Goal: Task Accomplishment & Management: Manage account settings

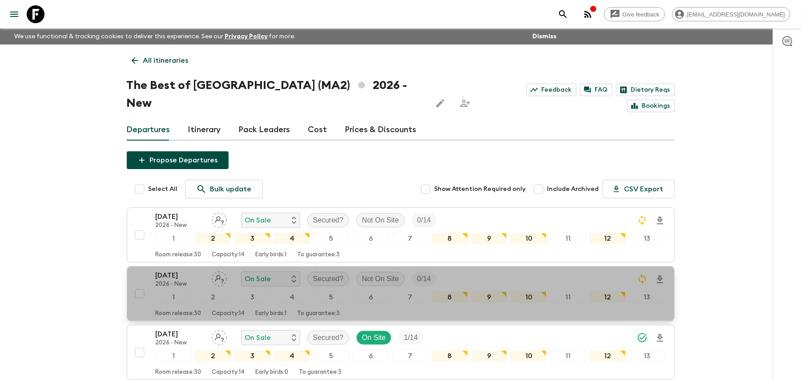
click at [287, 310] on p "Early birds: 1" at bounding box center [271, 313] width 31 height 7
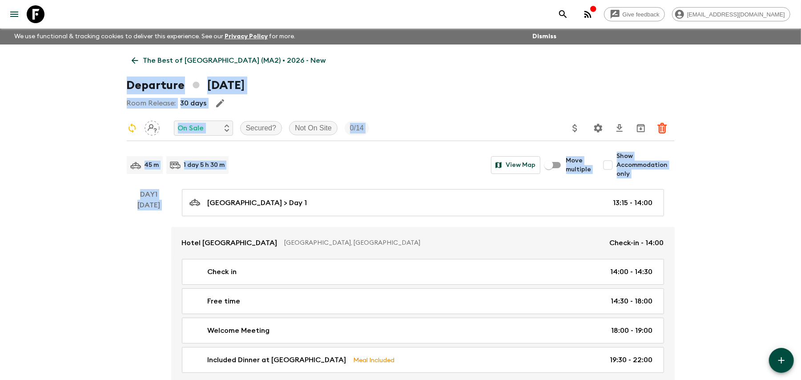
click at [417, 77] on div "Departure [DATE]" at bounding box center [401, 85] width 548 height 18
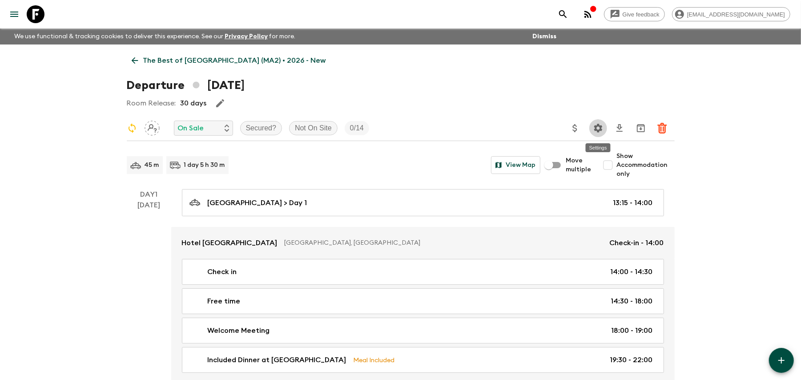
click at [596, 130] on icon "Settings" at bounding box center [598, 128] width 8 height 8
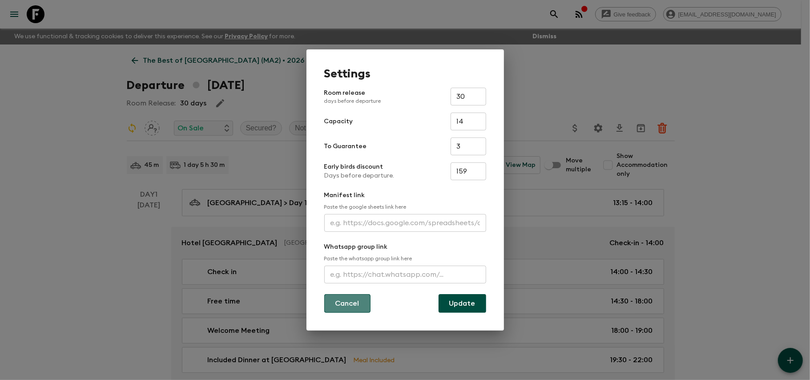
click at [337, 309] on button "Cancel" at bounding box center [347, 303] width 46 height 19
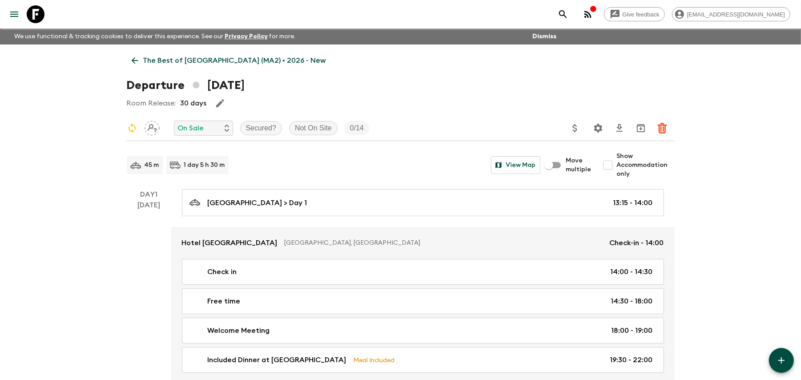
click at [145, 56] on p "The Best of [GEOGRAPHIC_DATA] (MA2) • 2026 - New" at bounding box center [234, 60] width 183 height 11
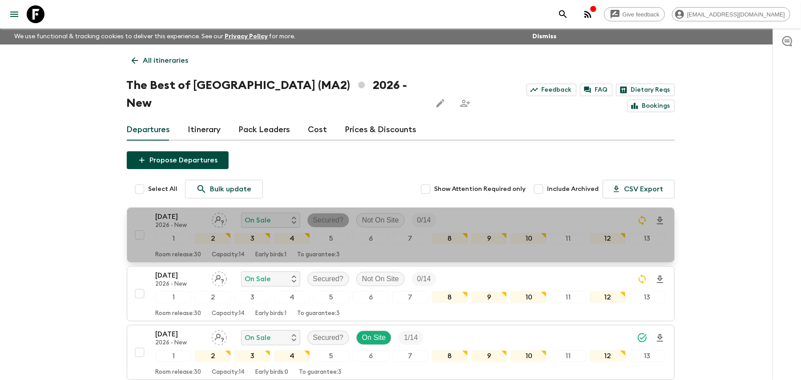
click at [340, 215] on p "Secured?" at bounding box center [328, 220] width 31 height 11
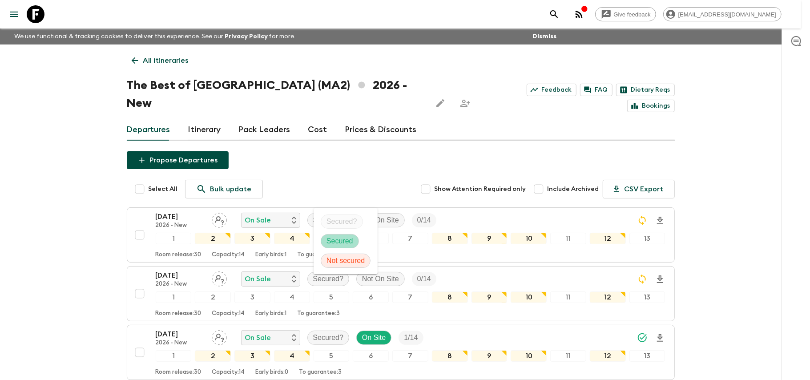
click at [347, 239] on p "Secured" at bounding box center [339, 241] width 27 height 11
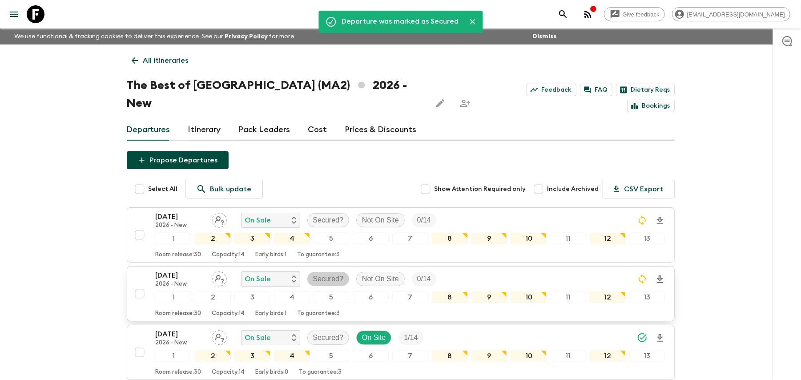
click at [331, 272] on div "Secured?" at bounding box center [328, 279] width 42 height 14
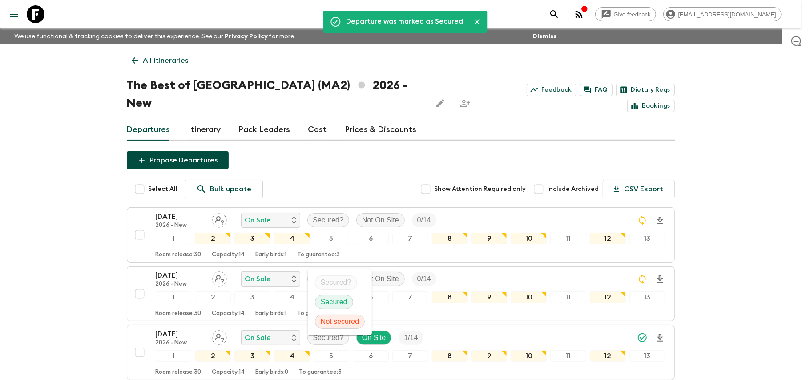
click at [342, 302] on p "Secured" at bounding box center [334, 302] width 27 height 11
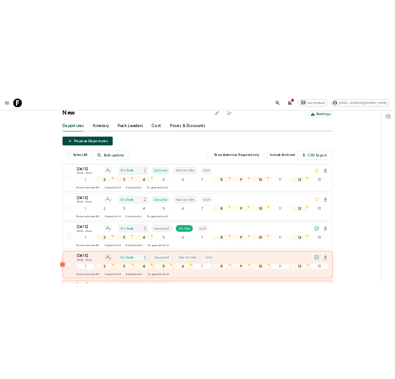
scroll to position [59, 0]
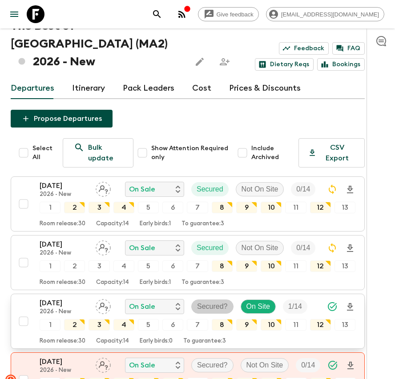
click at [200, 302] on p "Secured?" at bounding box center [212, 307] width 31 height 11
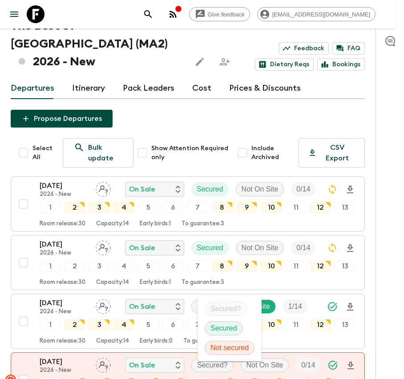
click at [226, 326] on p "Secured" at bounding box center [223, 328] width 27 height 11
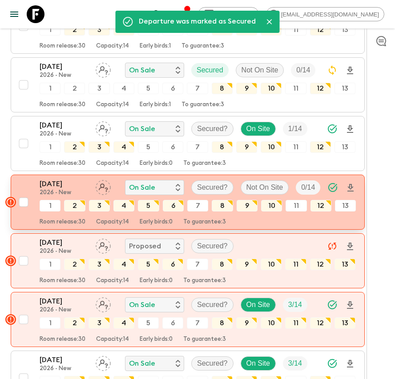
scroll to position [296, 0]
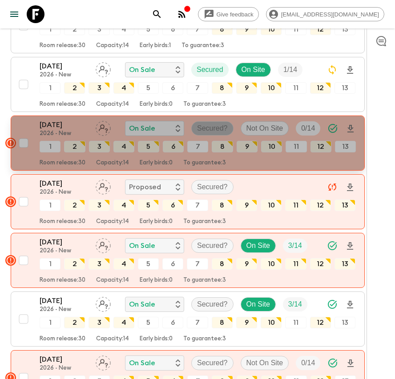
click at [212, 123] on p "Secured?" at bounding box center [212, 128] width 31 height 11
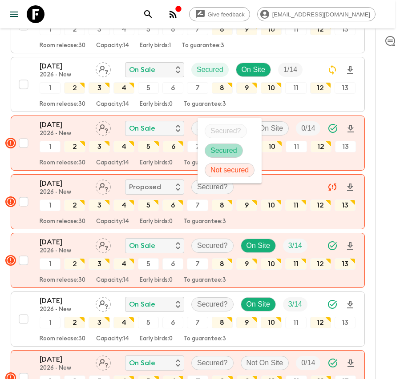
click at [228, 150] on p "Secured" at bounding box center [223, 150] width 27 height 11
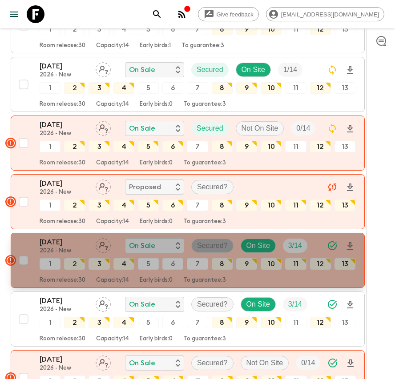
click at [207, 241] on p "Secured?" at bounding box center [212, 246] width 31 height 11
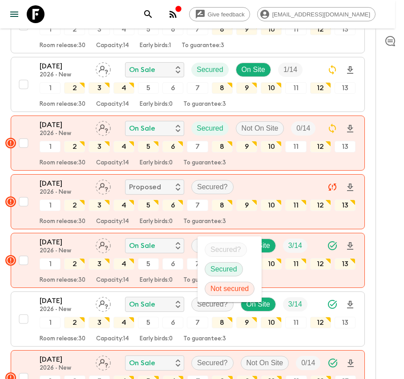
click at [220, 273] on p "Secured" at bounding box center [223, 269] width 27 height 11
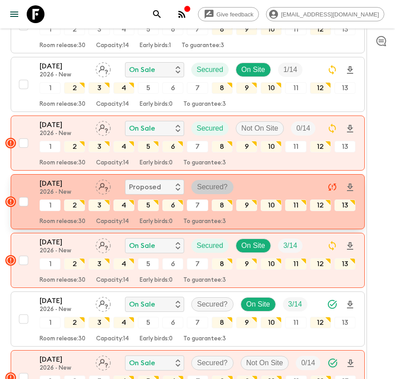
click at [221, 182] on p "Secured?" at bounding box center [212, 187] width 31 height 11
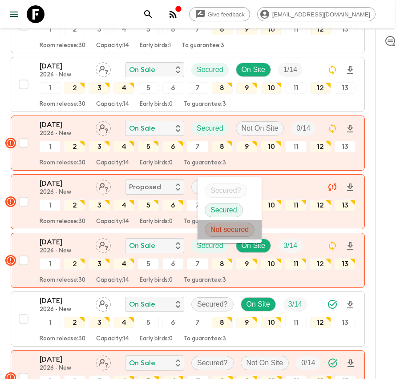
click at [239, 237] on li "Not secured" at bounding box center [229, 230] width 64 height 20
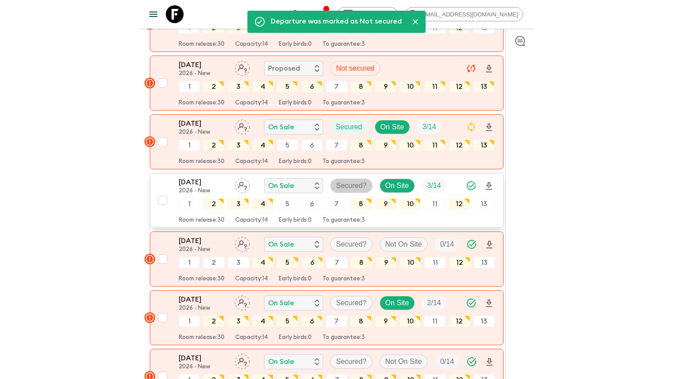
scroll to position [474, 0]
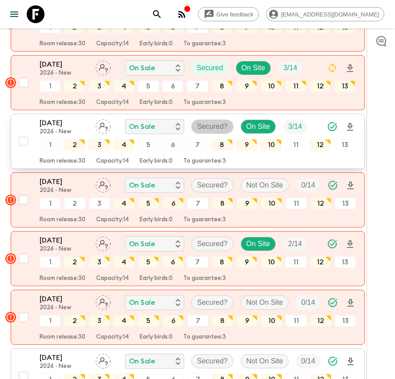
click at [221, 121] on p "Secured?" at bounding box center [212, 126] width 31 height 11
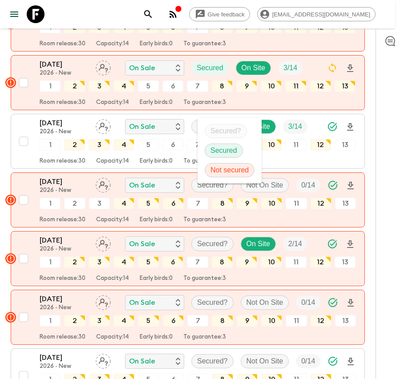
click at [233, 149] on p "Secured" at bounding box center [223, 150] width 27 height 11
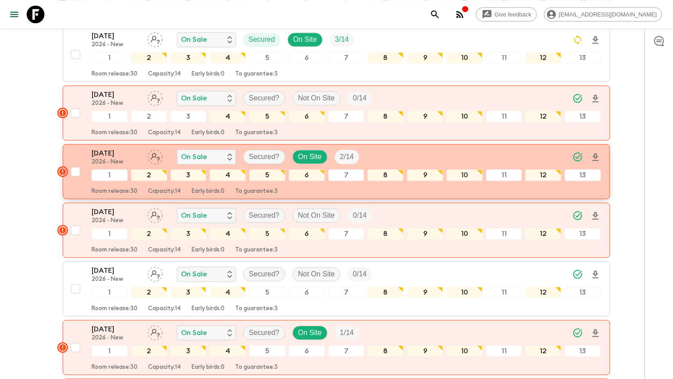
scroll to position [534, 0]
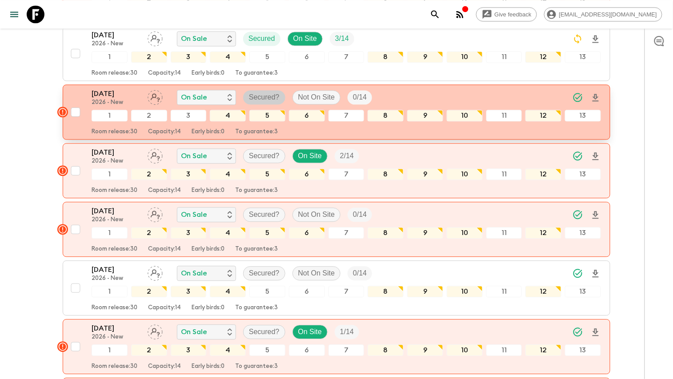
click at [278, 92] on p "Secured?" at bounding box center [264, 97] width 31 height 11
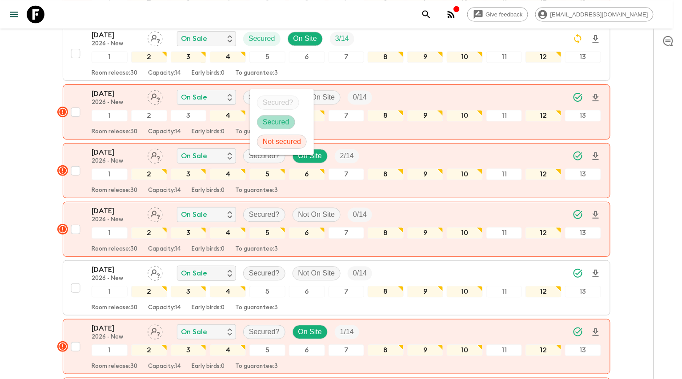
click at [280, 121] on p "Secured" at bounding box center [276, 122] width 27 height 11
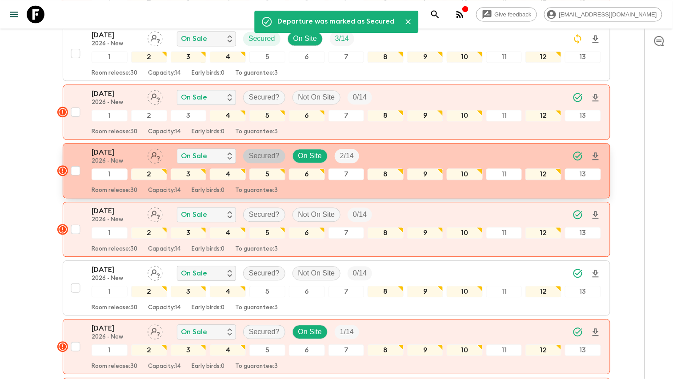
click at [264, 151] on p "Secured?" at bounding box center [264, 156] width 31 height 11
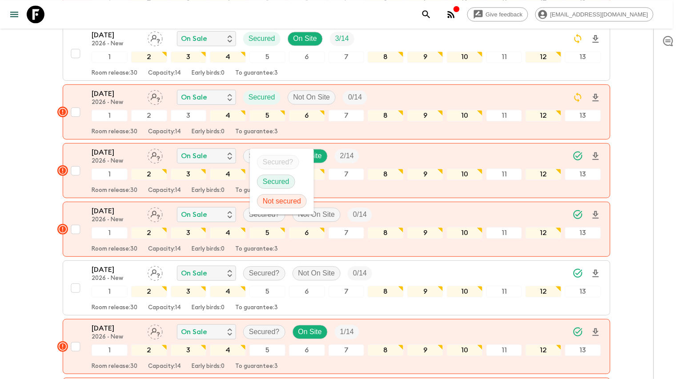
click at [277, 184] on p "Secured" at bounding box center [276, 182] width 27 height 11
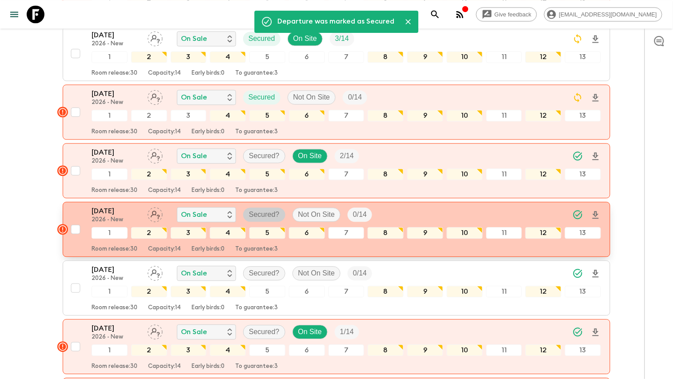
click at [277, 209] on p "Secured?" at bounding box center [264, 214] width 31 height 11
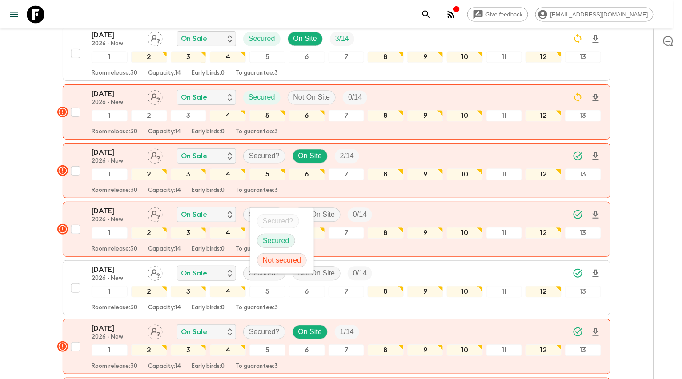
click at [286, 236] on p "Secured" at bounding box center [276, 241] width 27 height 11
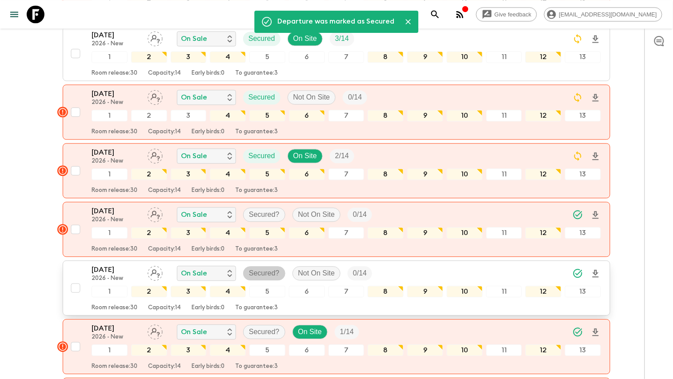
click at [277, 268] on p "Secured?" at bounding box center [264, 273] width 31 height 11
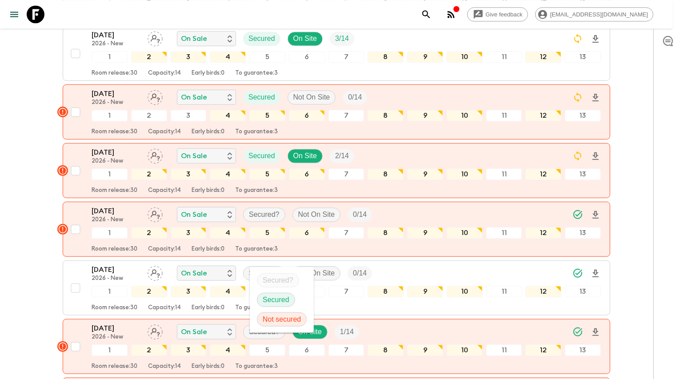
click at [278, 299] on p "Secured" at bounding box center [276, 300] width 27 height 11
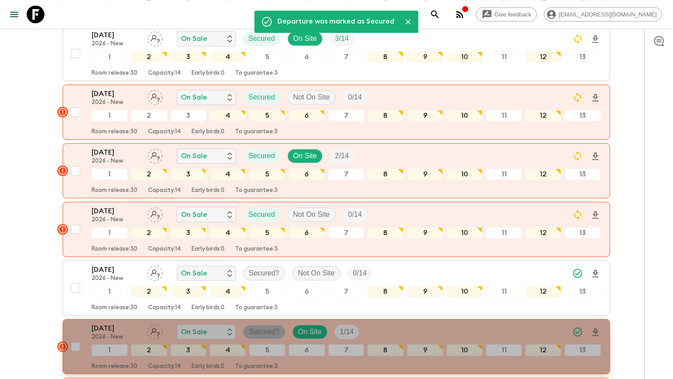
click at [265, 327] on p "Secured?" at bounding box center [264, 332] width 31 height 11
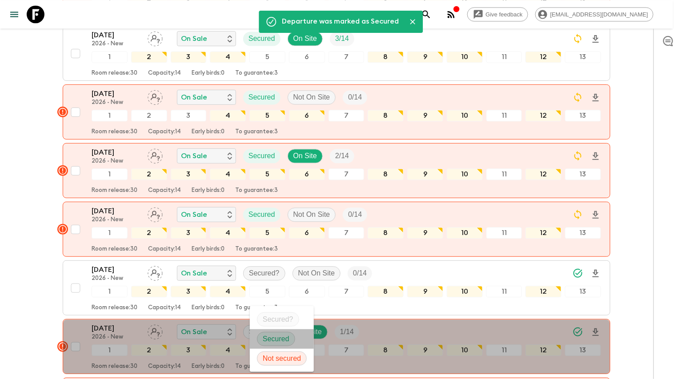
click at [281, 331] on li "Secured" at bounding box center [282, 340] width 64 height 20
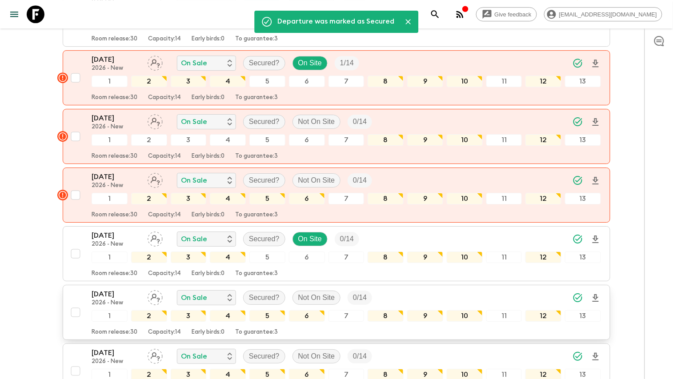
scroll to position [830, 0]
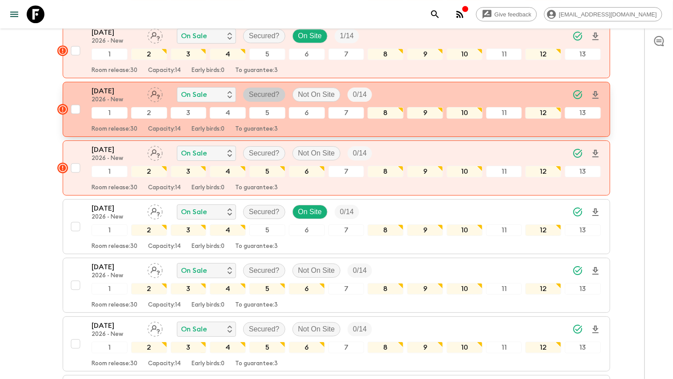
click at [265, 89] on p "Secured?" at bounding box center [264, 94] width 31 height 11
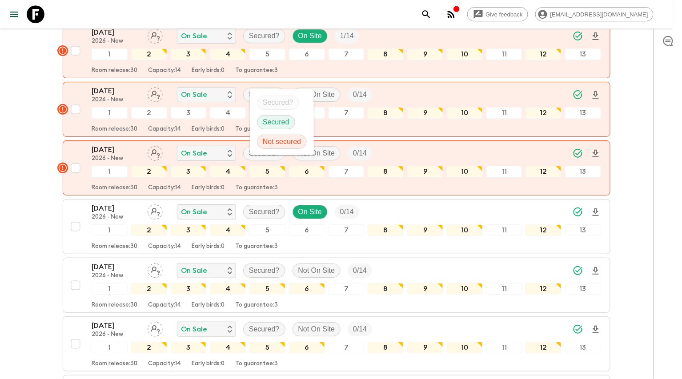
click at [268, 115] on div "Secured" at bounding box center [276, 122] width 38 height 14
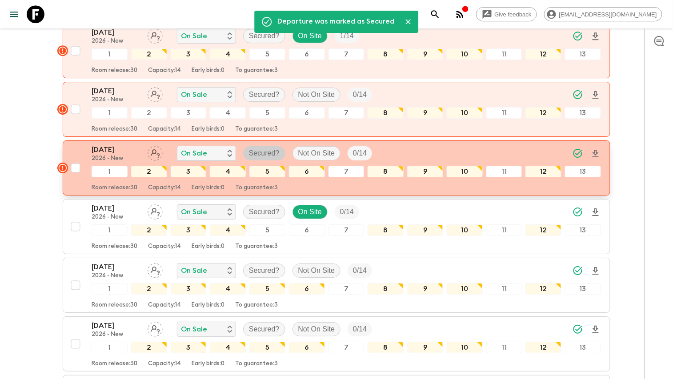
click at [253, 148] on p "Secured?" at bounding box center [264, 153] width 31 height 11
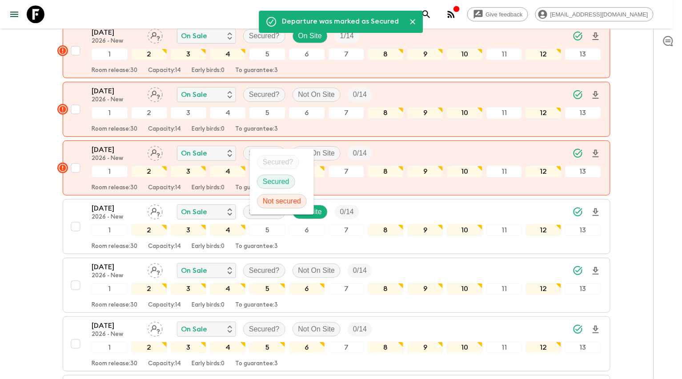
click at [263, 175] on div "Secured" at bounding box center [276, 182] width 38 height 14
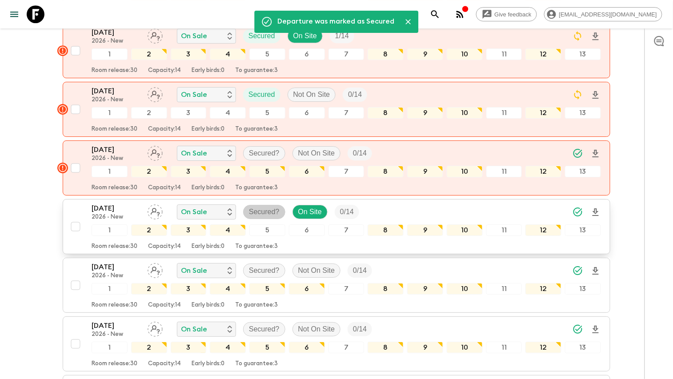
click at [258, 205] on div "Secured?" at bounding box center [264, 212] width 42 height 14
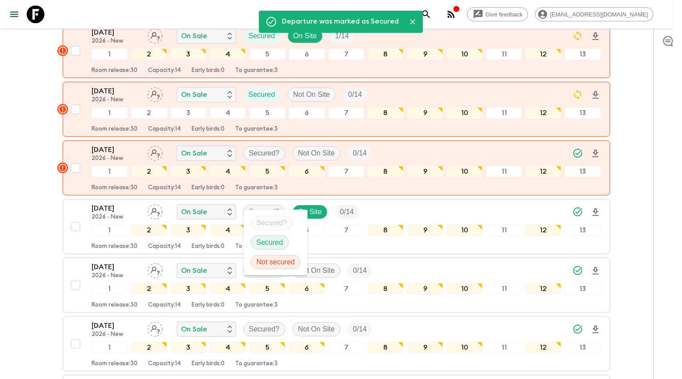
click at [269, 237] on div "Secured" at bounding box center [270, 243] width 38 height 14
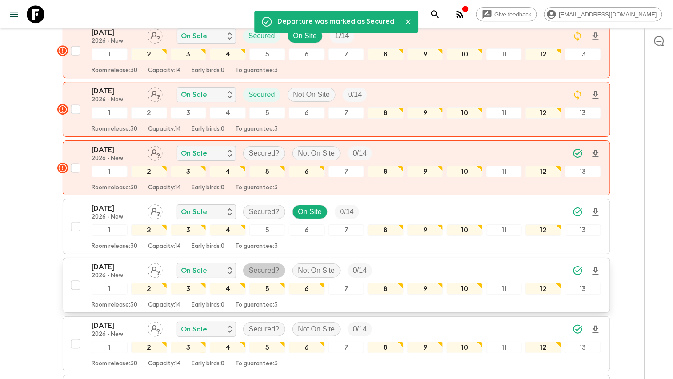
click at [269, 265] on p "Secured?" at bounding box center [264, 270] width 31 height 11
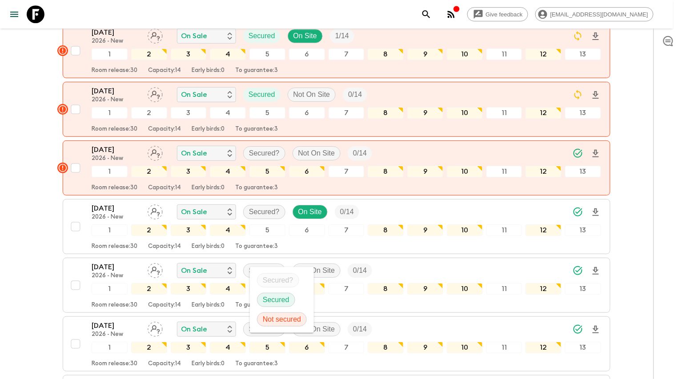
click at [273, 301] on p "Secured" at bounding box center [276, 300] width 27 height 11
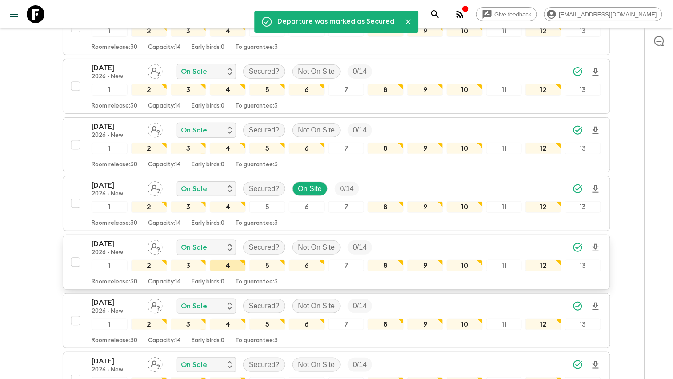
scroll to position [1067, 0]
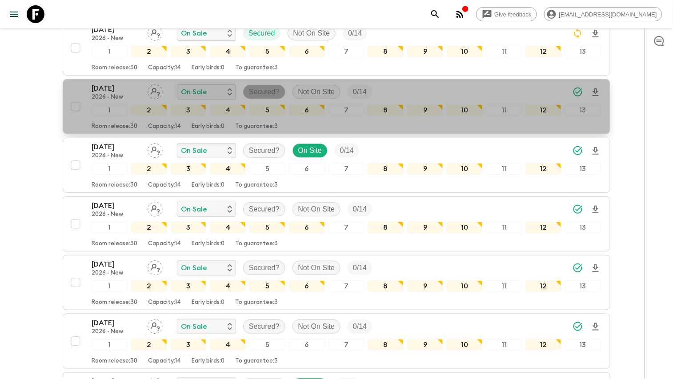
click at [269, 87] on p "Secured?" at bounding box center [264, 92] width 31 height 11
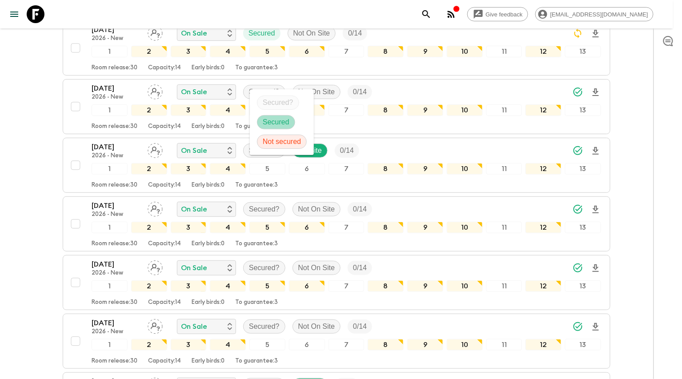
click at [280, 120] on p "Secured" at bounding box center [276, 122] width 27 height 11
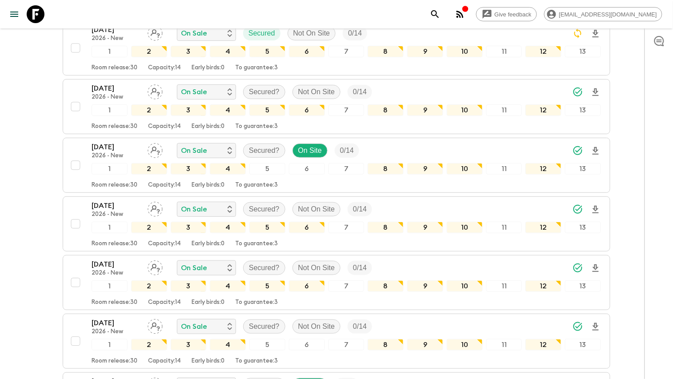
click at [254, 145] on p "Secured?" at bounding box center [264, 150] width 31 height 11
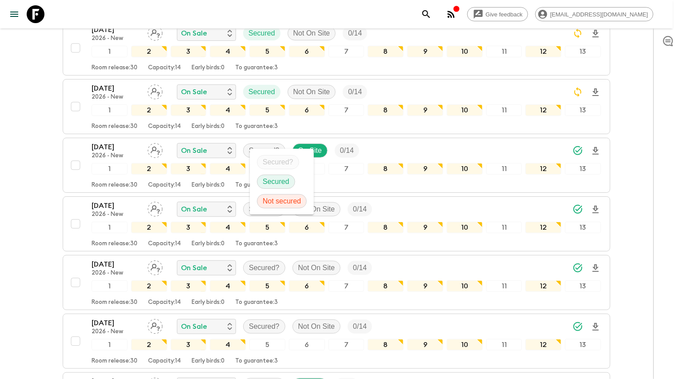
click at [259, 174] on li "Secured" at bounding box center [282, 182] width 64 height 20
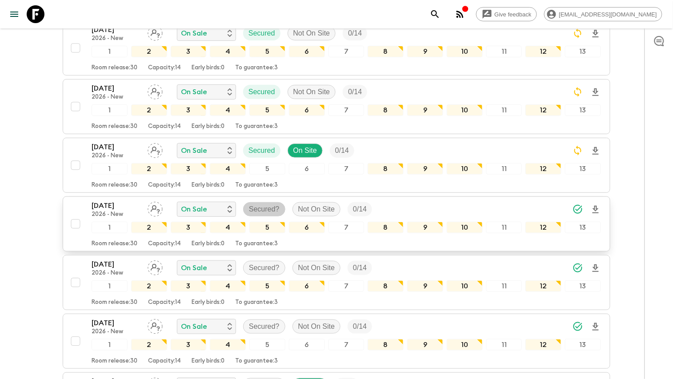
click at [267, 204] on p "Secured?" at bounding box center [264, 209] width 31 height 11
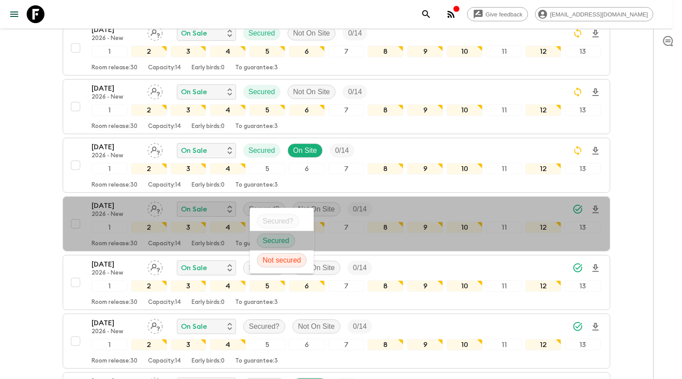
click at [275, 233] on li "Secured" at bounding box center [282, 241] width 64 height 20
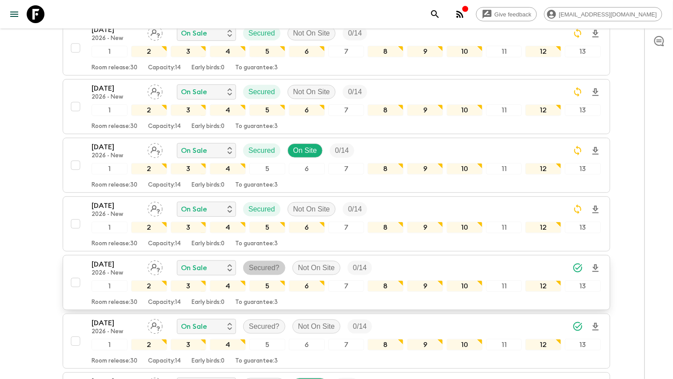
click at [282, 263] on span "Secured?" at bounding box center [264, 268] width 41 height 11
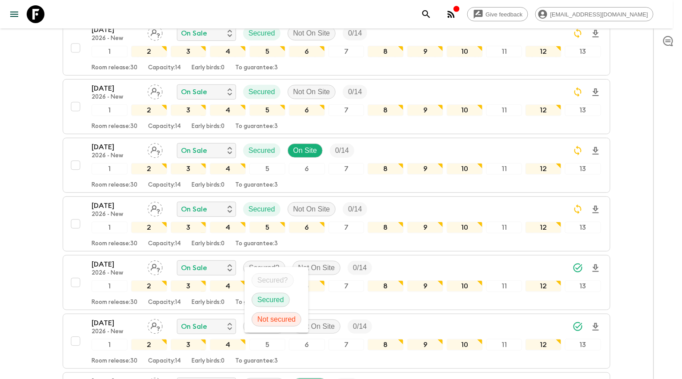
click at [285, 296] on span "Secured" at bounding box center [270, 300] width 37 height 11
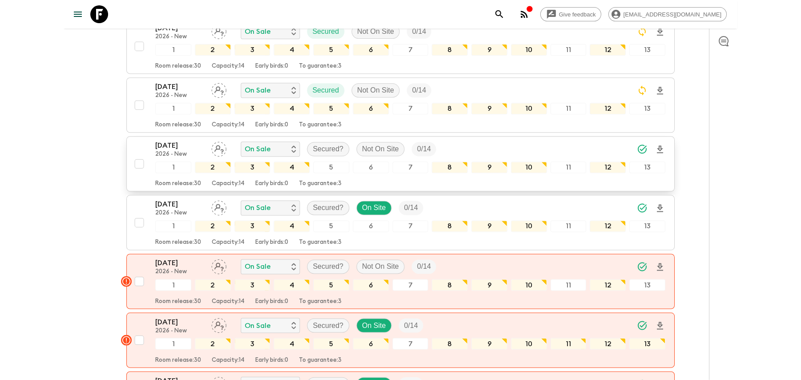
scroll to position [1304, 0]
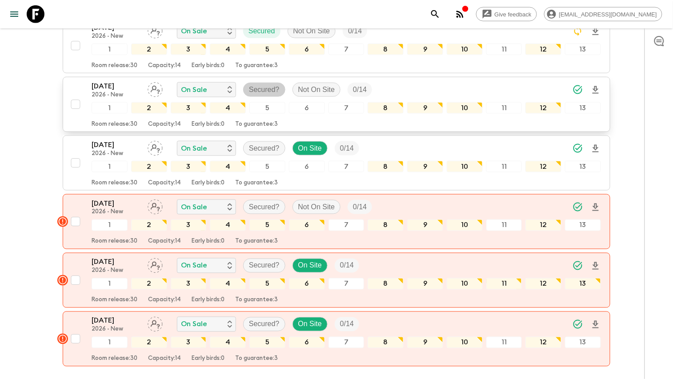
click at [262, 84] on p "Secured?" at bounding box center [264, 89] width 31 height 11
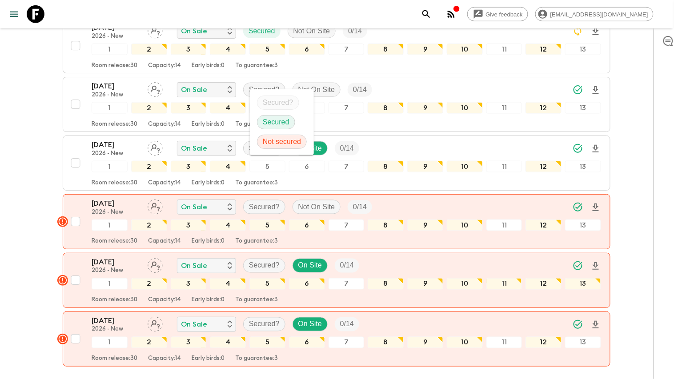
click at [269, 113] on li "Secured" at bounding box center [282, 123] width 64 height 20
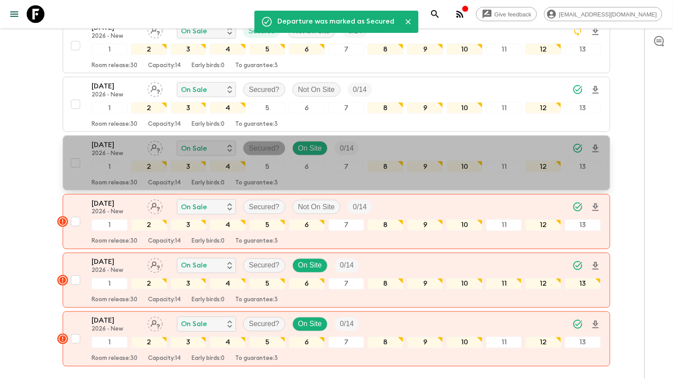
click at [274, 143] on p "Secured?" at bounding box center [264, 148] width 31 height 11
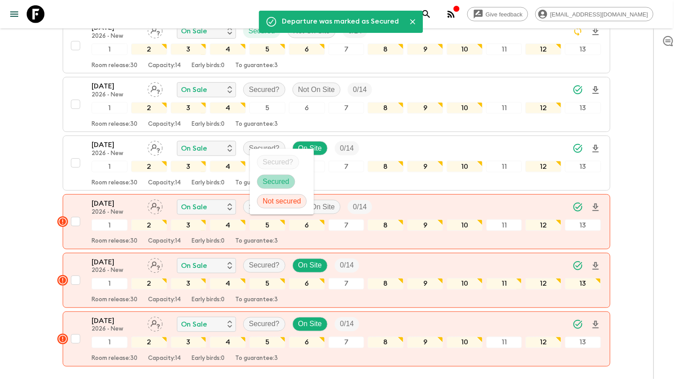
click at [278, 180] on p "Secured" at bounding box center [276, 182] width 27 height 11
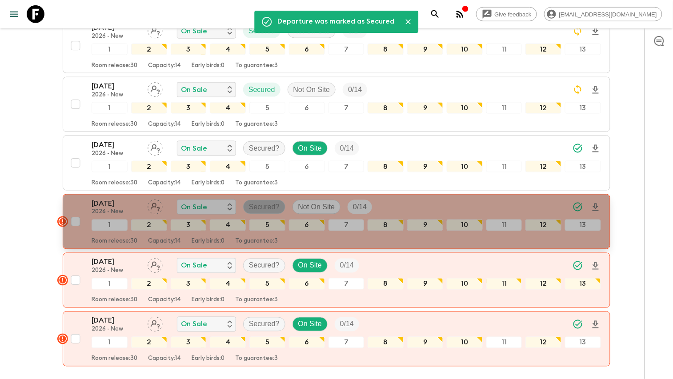
click at [257, 202] on p "Secured?" at bounding box center [264, 207] width 31 height 11
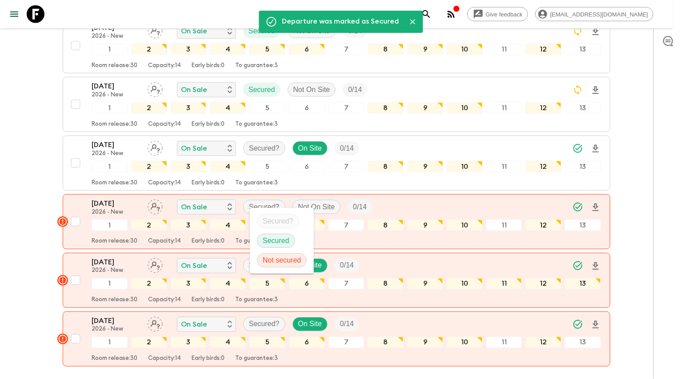
click at [269, 234] on div "Secured" at bounding box center [276, 241] width 38 height 14
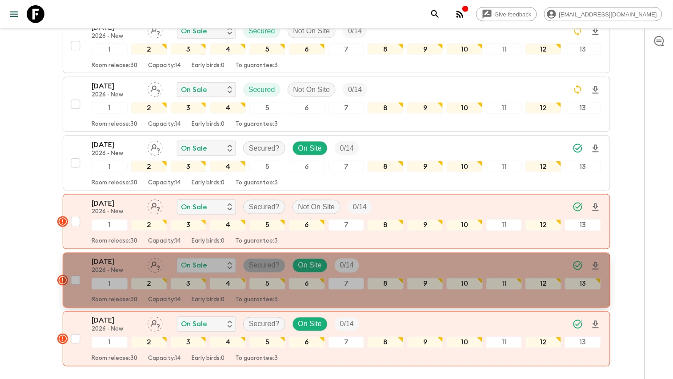
click at [267, 261] on p "Secured?" at bounding box center [264, 266] width 31 height 11
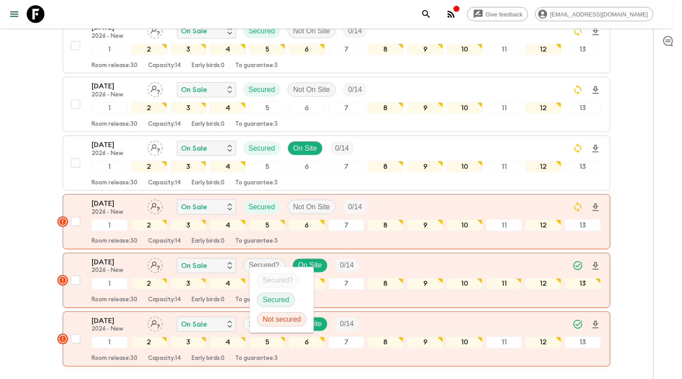
click at [266, 302] on p "Secured" at bounding box center [276, 300] width 27 height 11
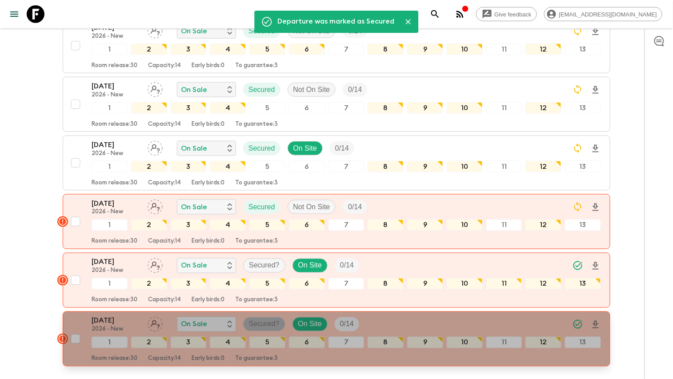
click at [253, 319] on p "Secured?" at bounding box center [264, 324] width 31 height 11
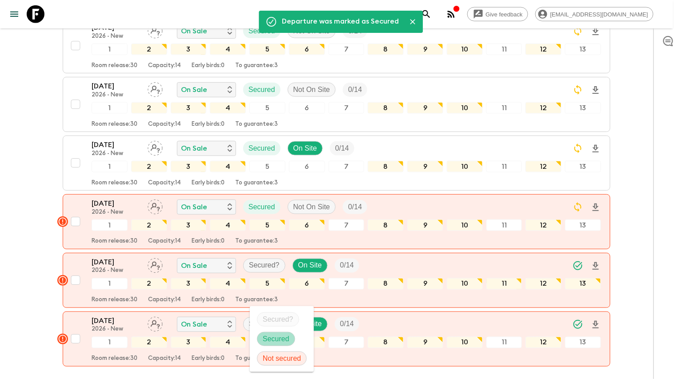
click at [262, 340] on span "Secured" at bounding box center [275, 339] width 37 height 11
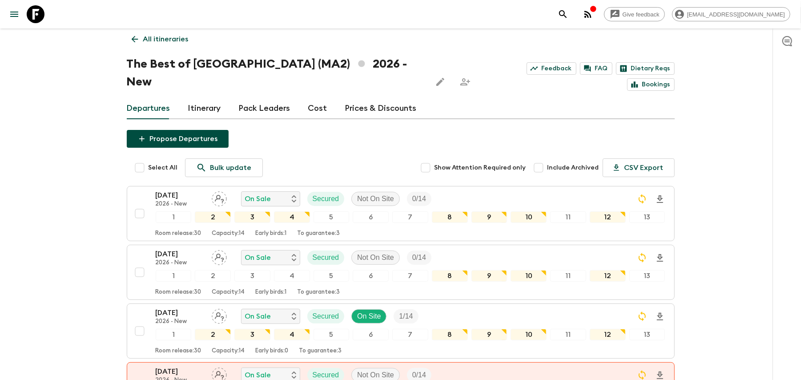
scroll to position [0, 0]
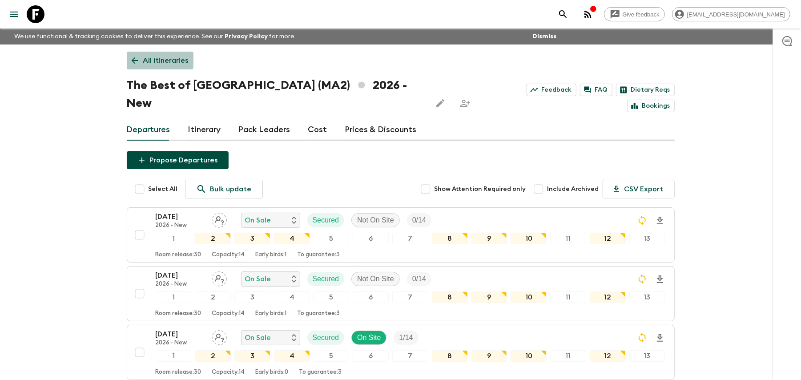
click at [136, 59] on icon at bounding box center [135, 61] width 10 height 10
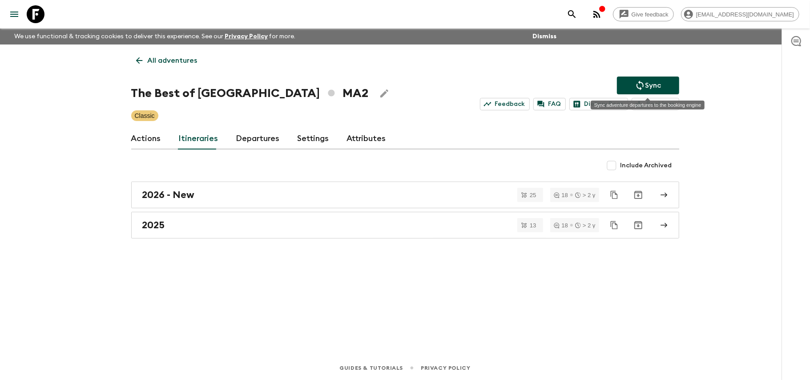
click at [670, 79] on button "Sync" at bounding box center [648, 85] width 62 height 18
click at [673, 185] on link "2026 - New" at bounding box center [405, 194] width 548 height 27
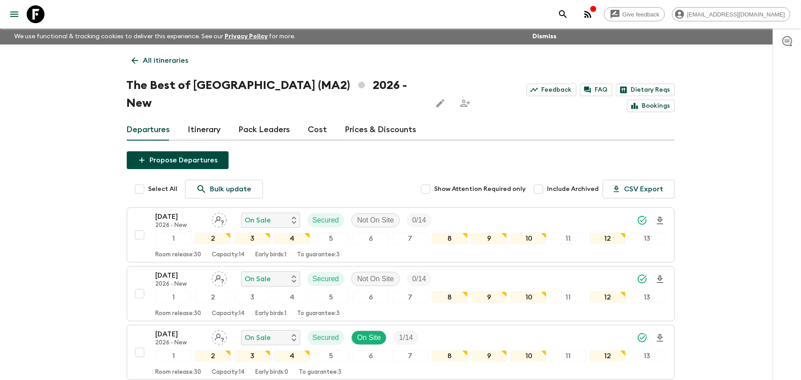
click at [388, 119] on link "Prices & Discounts" at bounding box center [381, 129] width 72 height 21
